Goal: Check status

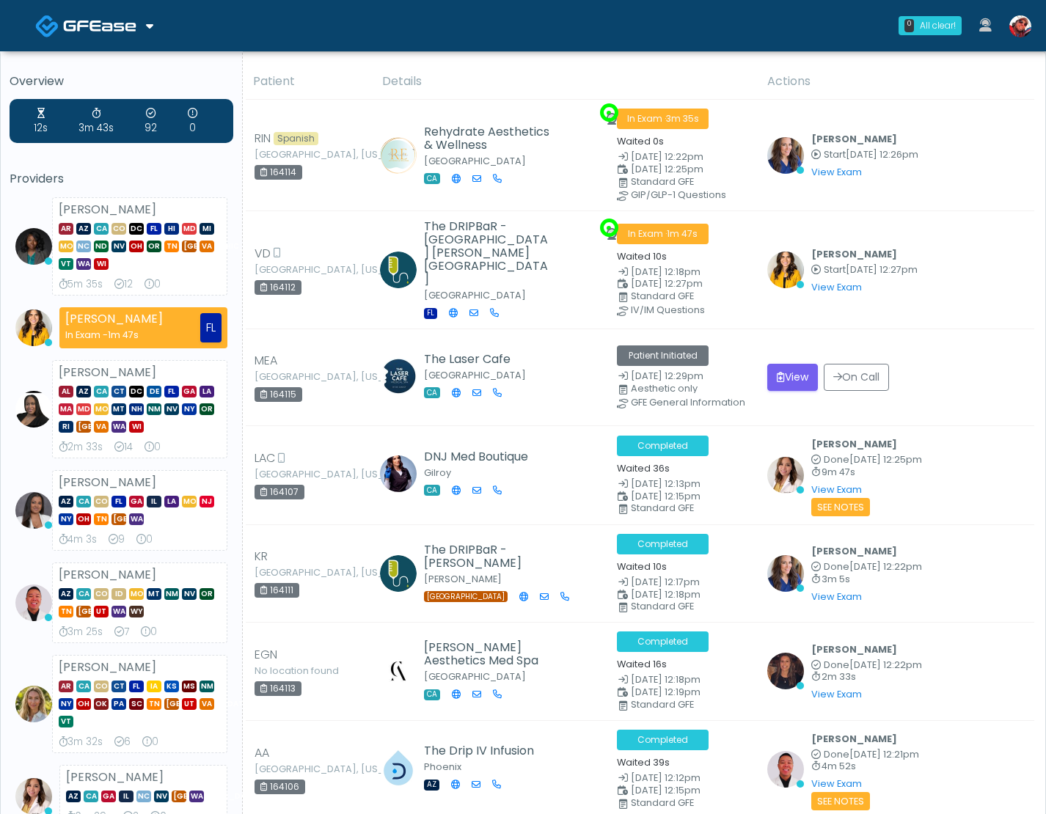
click at [636, 65] on th "Details" at bounding box center [565, 82] width 385 height 36
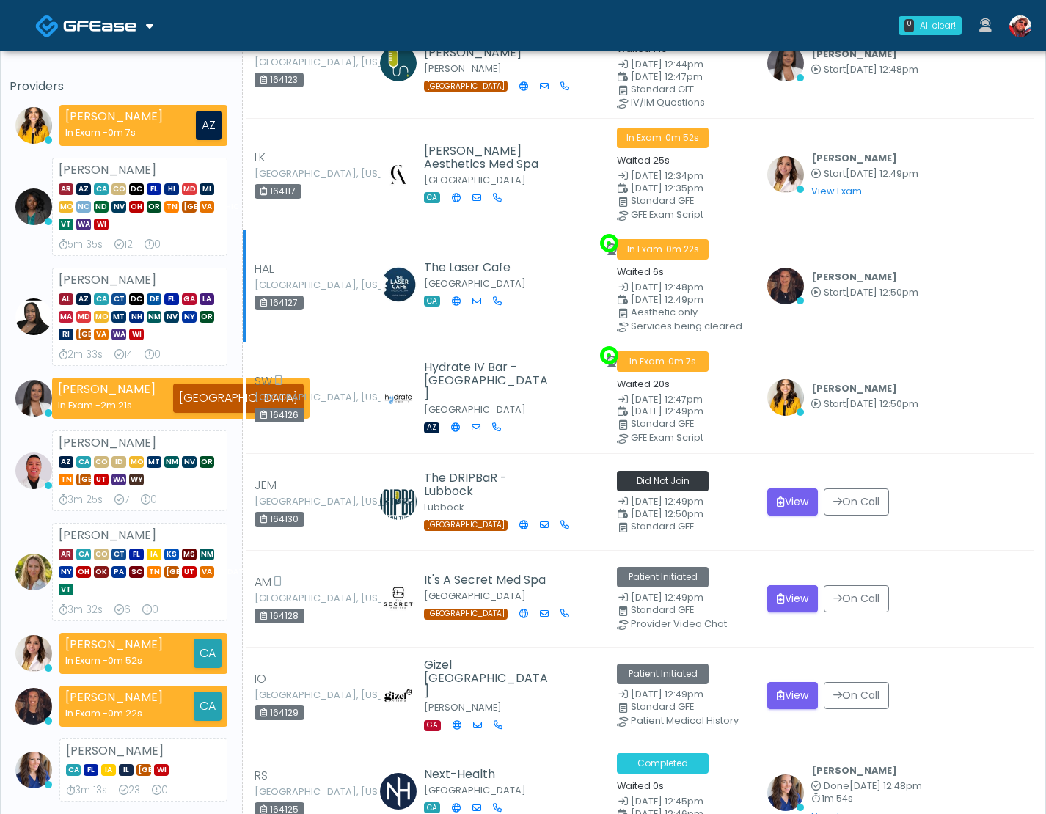
scroll to position [101, 0]
